Goal: Information Seeking & Learning: Learn about a topic

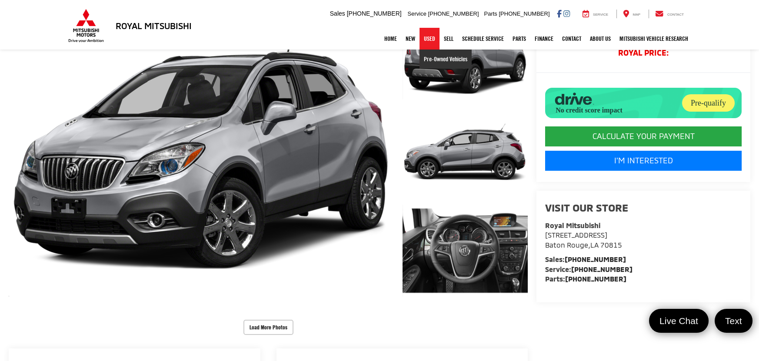
click at [431, 56] on link "Pre-Owned Vehicles" at bounding box center [445, 59] width 52 height 19
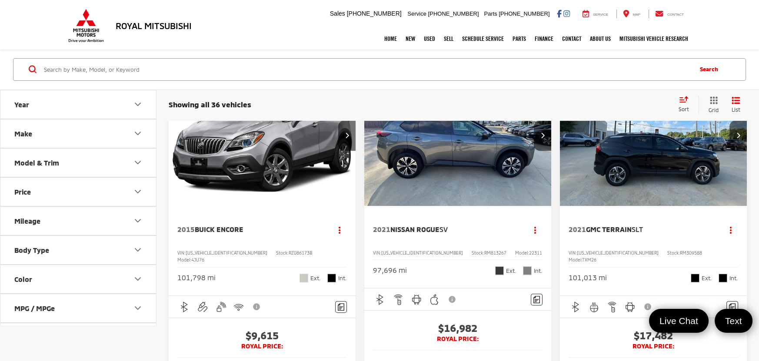
scroll to position [970, 0]
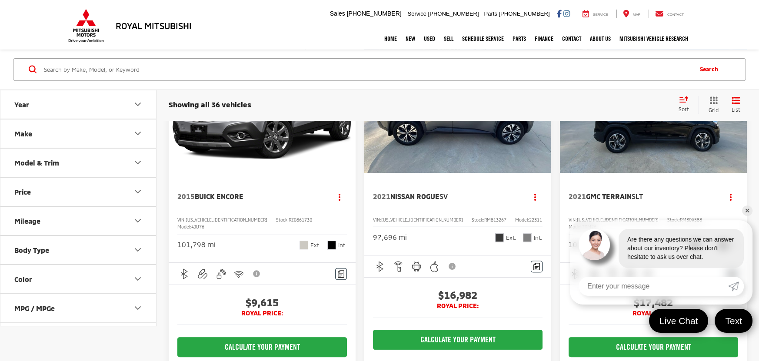
click at [286, 173] on img "2015 Buick Encore Base 0" at bounding box center [262, 102] width 188 height 141
